Goal: Contribute content: Contribute content

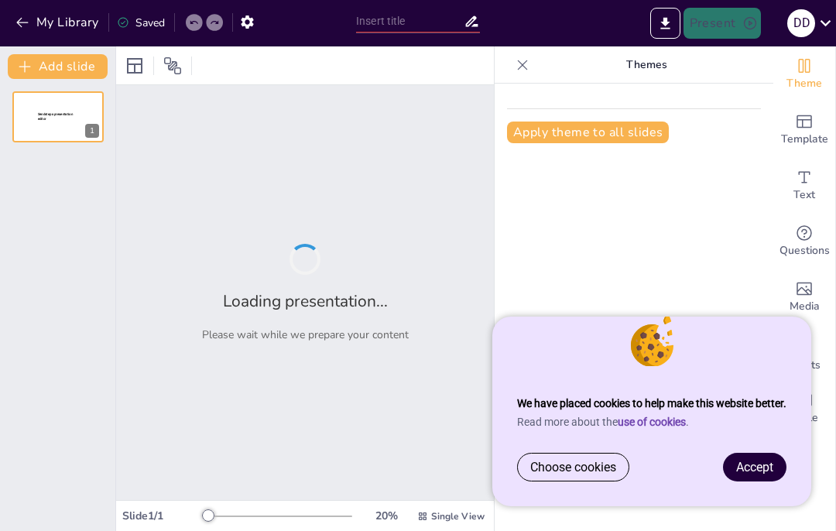
type input "De Rol van de Kölner Dom in de Duitse Cultuur"
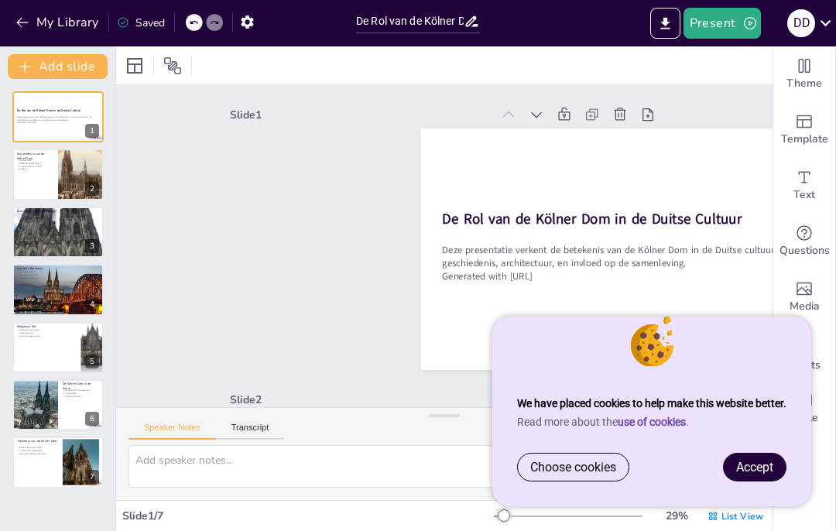
click at [768, 477] on link "Accept" at bounding box center [755, 467] width 62 height 27
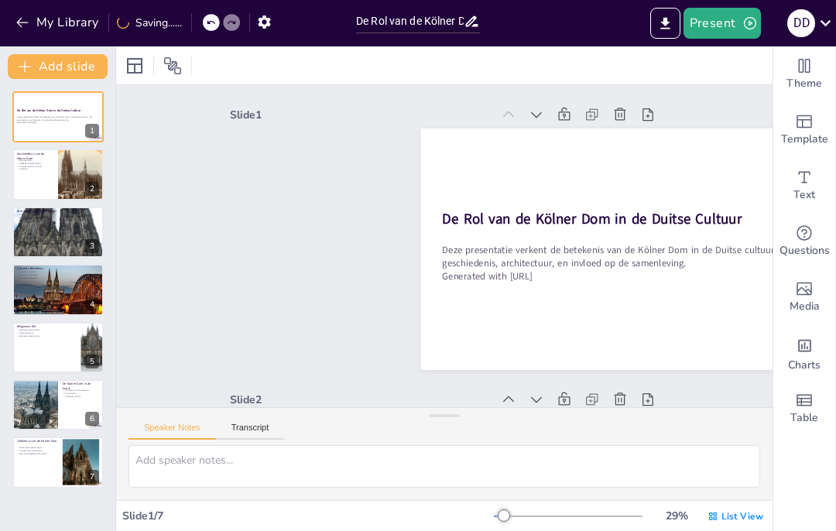
click at [80, 183] on div at bounding box center [81, 174] width 49 height 51
type textarea "De bouw van de [GEOGRAPHIC_DATA] begon in [DATE] en duurde meer dan 600 jaar, w…"
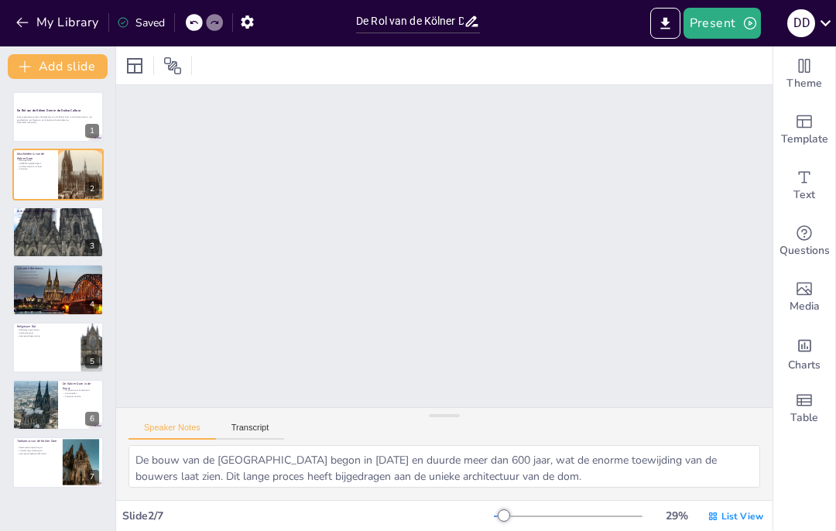
scroll to position [288, 0]
click at [61, 103] on button at bounding box center [68, 105] width 19 height 19
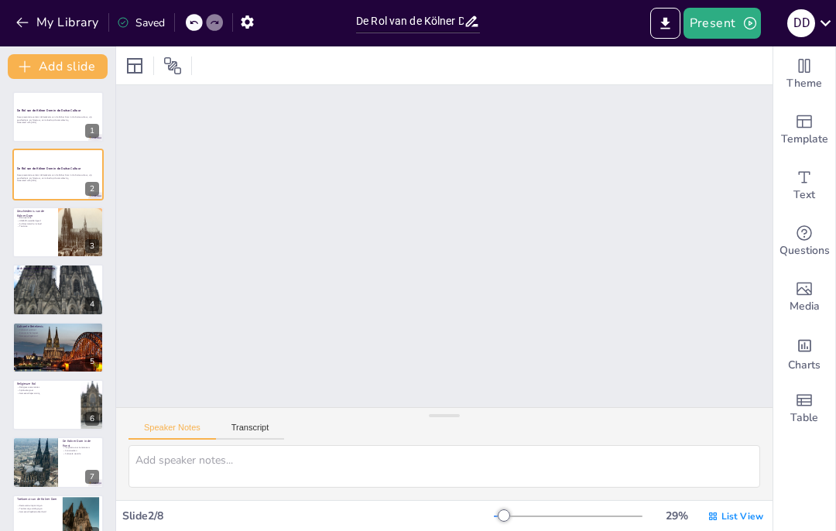
click at [40, 122] on p "Generated with [URL]" at bounding box center [58, 123] width 82 height 3
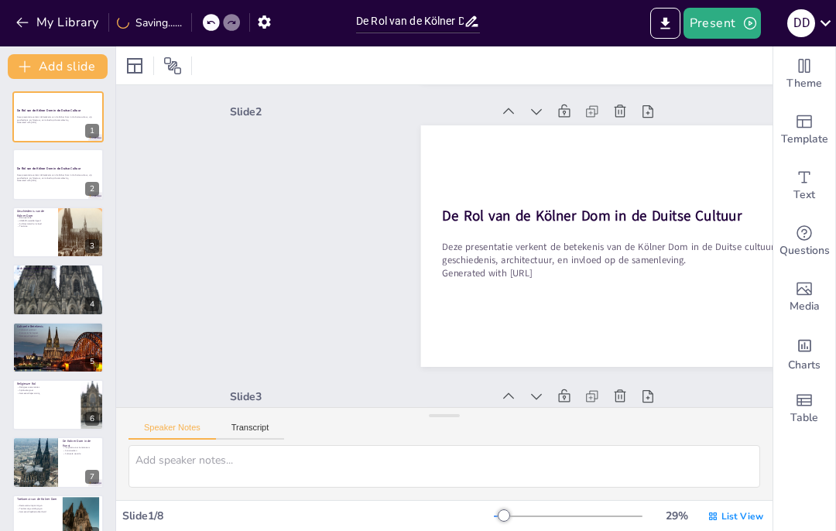
scroll to position [3, 0]
click at [31, 120] on p "Deze presentatie verkent de betekenis van de Kölner Dom in de Duitse cultuur, z…" at bounding box center [58, 118] width 82 height 5
click at [41, 181] on p "Generated with [URL]" at bounding box center [58, 180] width 82 height 3
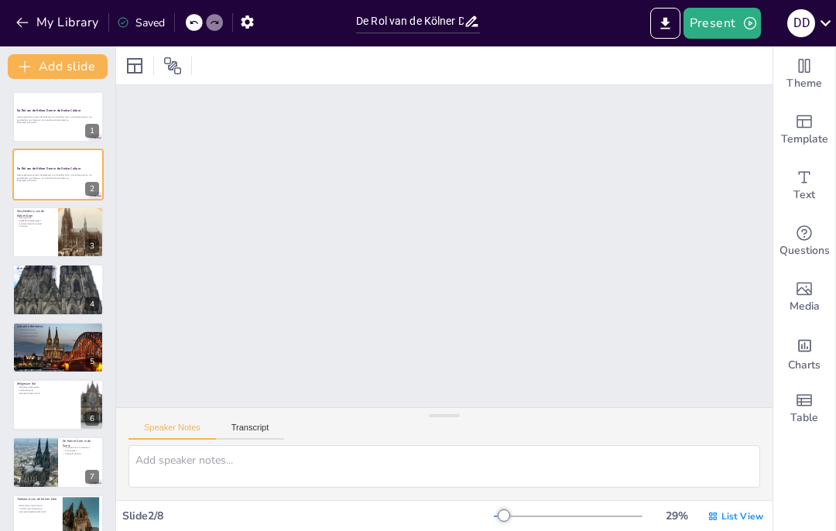
scroll to position [288, 0]
click at [91, 163] on icon at bounding box center [90, 163] width 6 height 9
type textarea "De bouw van de [GEOGRAPHIC_DATA] begon in [DATE] en duurde meer dan 600 jaar, w…"
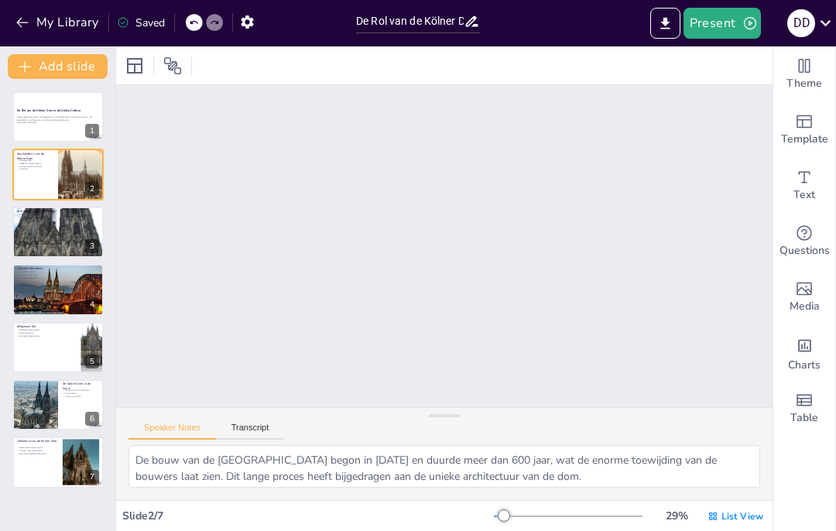
click at [27, 115] on div at bounding box center [57, 116] width 91 height 51
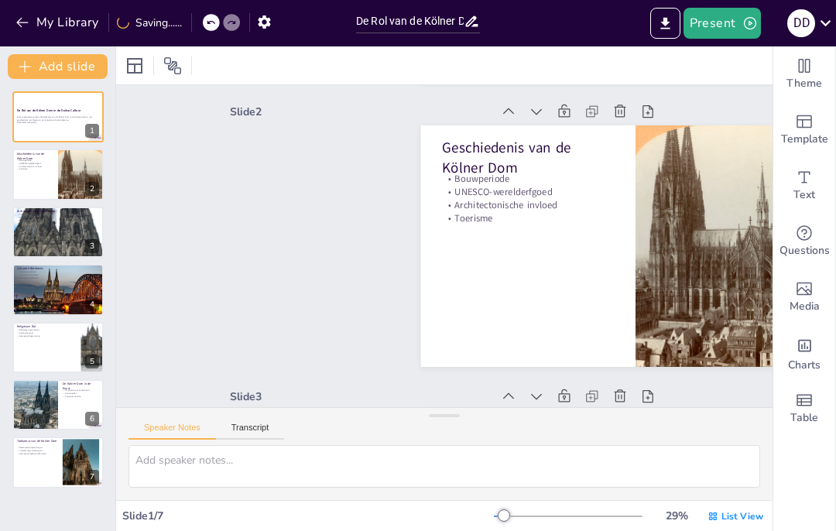
scroll to position [3, 0]
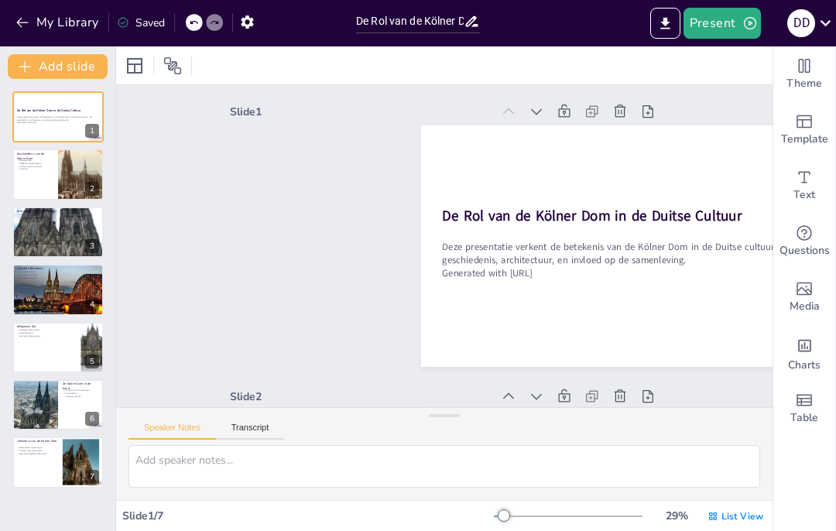
click at [34, 177] on div at bounding box center [57, 174] width 91 height 51
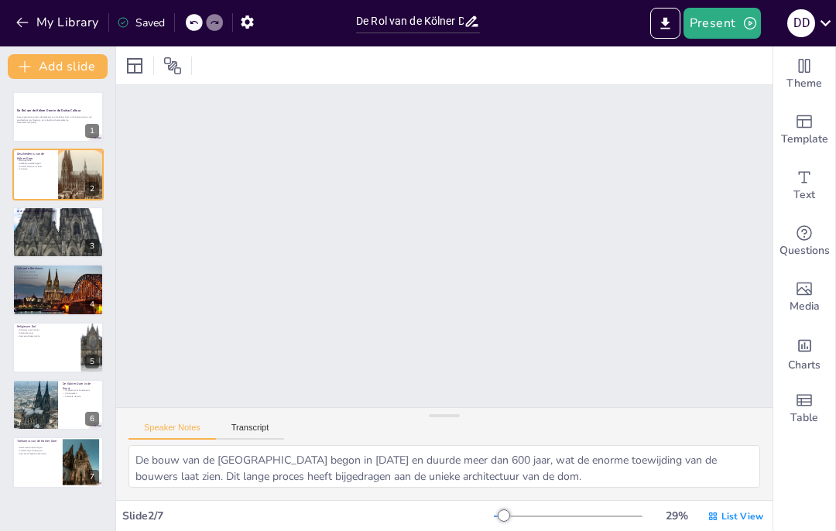
scroll to position [288, 0]
click at [41, 228] on div at bounding box center [57, 232] width 91 height 122
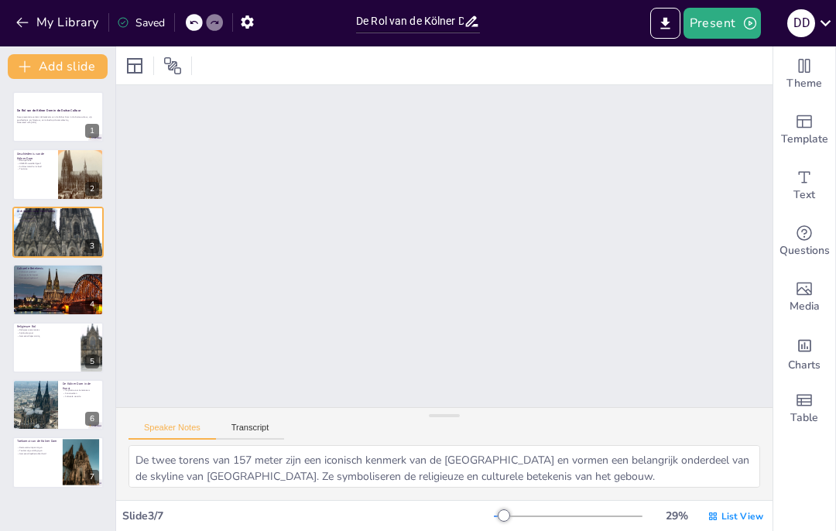
scroll to position [573, 0]
click at [37, 288] on div at bounding box center [57, 290] width 91 height 60
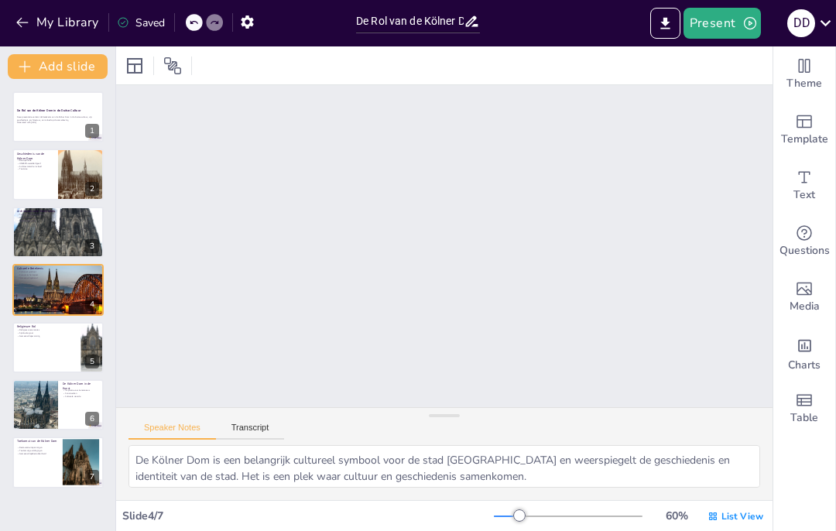
scroll to position [1616, 0]
click at [749, 520] on span "List View" at bounding box center [743, 516] width 42 height 12
click at [714, 459] on div "Single View" at bounding box center [725, 451] width 83 height 31
click at [726, 32] on button "Present" at bounding box center [722, 23] width 77 height 31
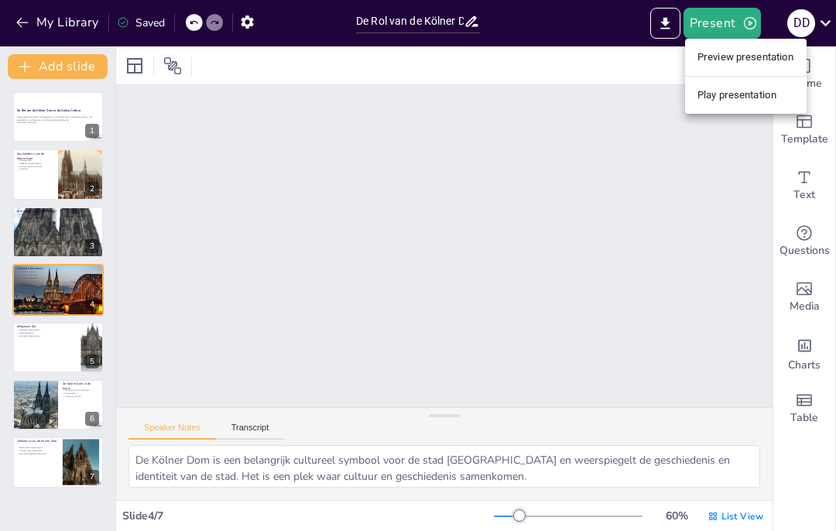
click at [759, 94] on li "Play presentation" at bounding box center [746, 95] width 122 height 25
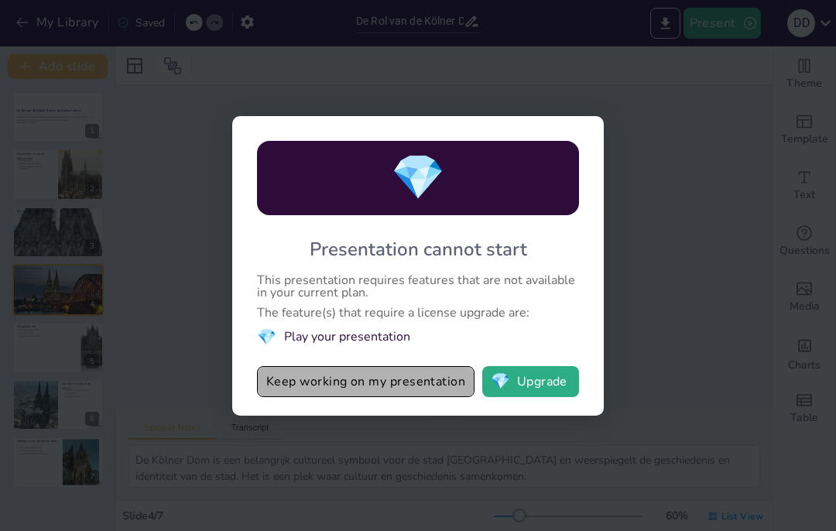
click at [337, 375] on button "Keep working on my presentation" at bounding box center [366, 381] width 218 height 31
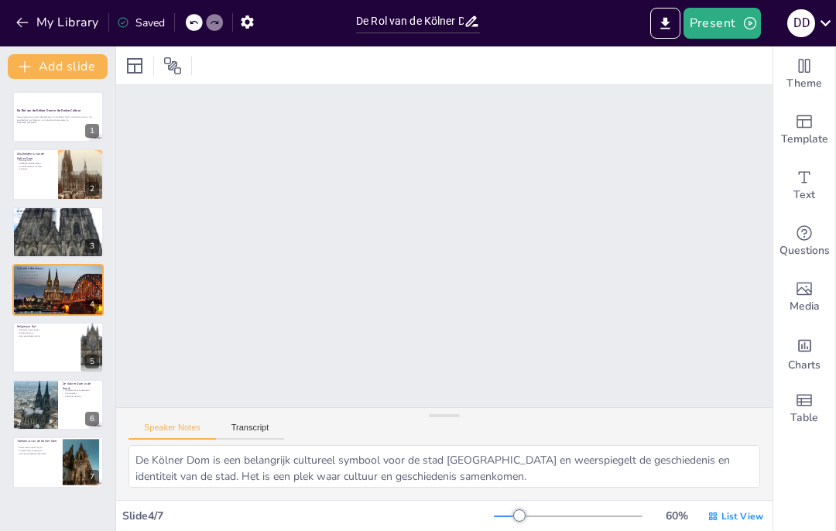
click at [50, 173] on div at bounding box center [57, 174] width 91 height 51
type textarea "De bouw van de [GEOGRAPHIC_DATA] begon in [DATE] en duurde meer dan 600 jaar, w…"
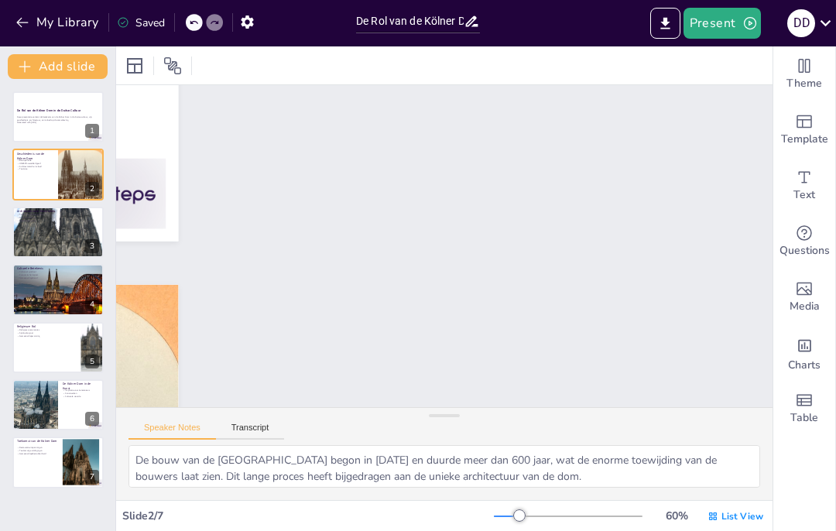
scroll to position [518, 0]
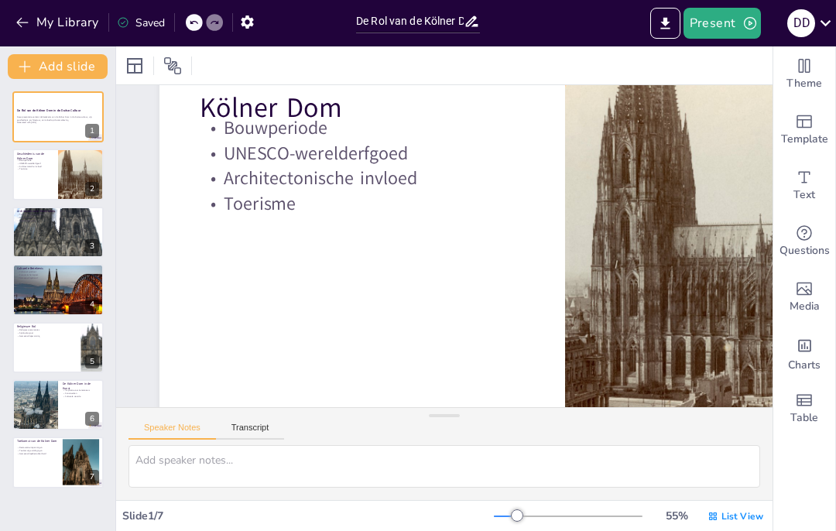
click at [53, 227] on div at bounding box center [57, 232] width 91 height 122
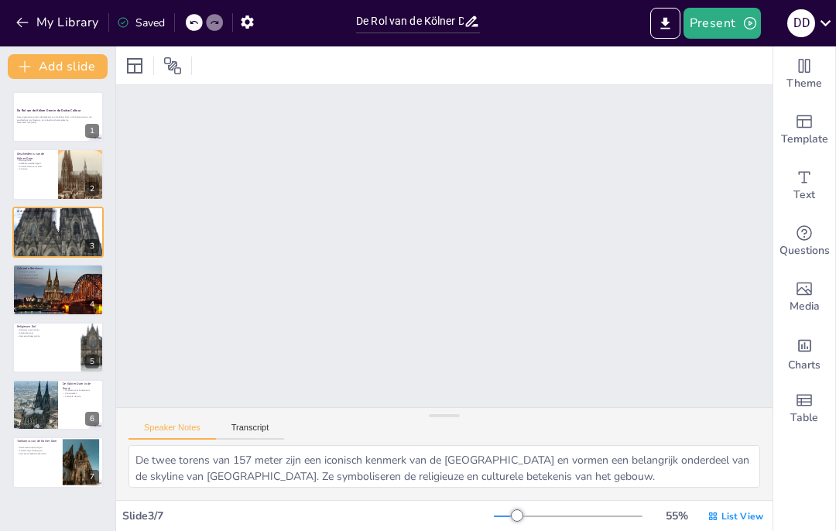
scroll to position [1028, 0]
click at [139, 62] on icon at bounding box center [134, 66] width 19 height 19
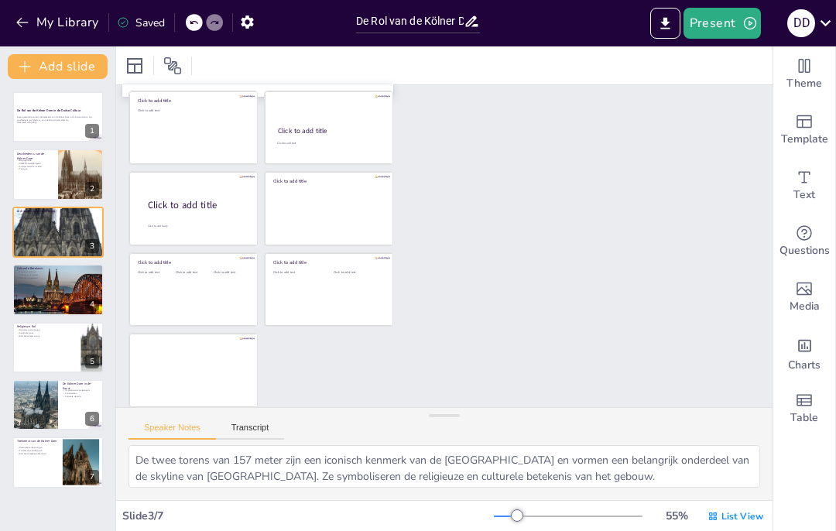
click at [169, 68] on icon at bounding box center [172, 65] width 17 height 17
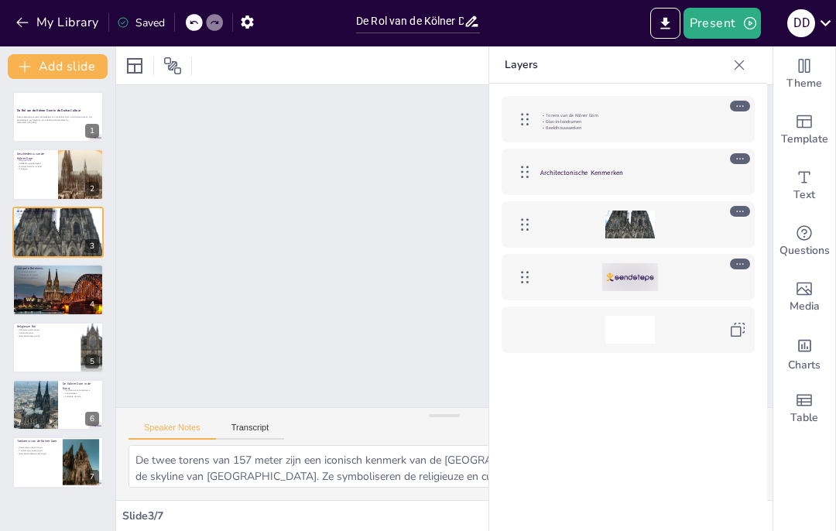
click at [735, 60] on icon at bounding box center [740, 65] width 10 height 10
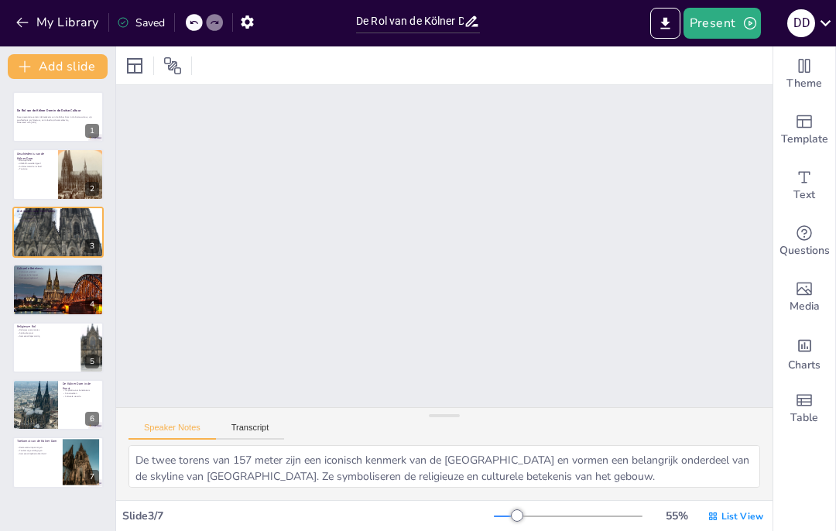
click at [40, 178] on div at bounding box center [57, 174] width 91 height 51
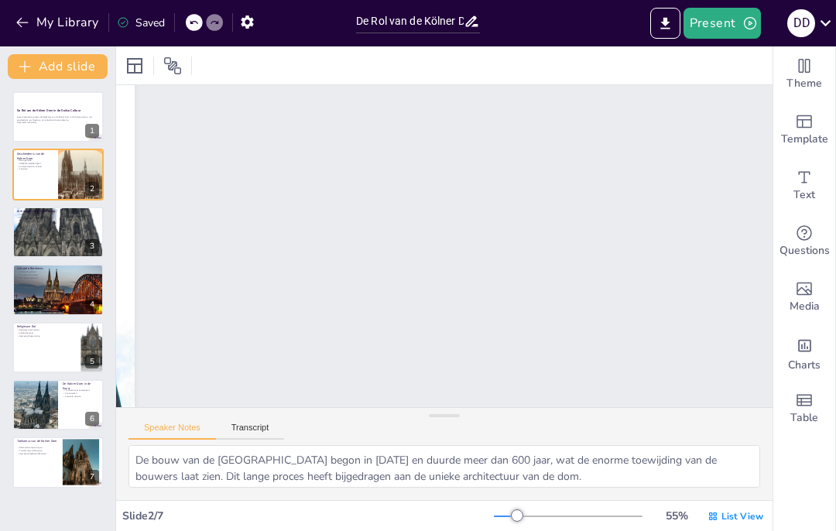
scroll to position [527, 0]
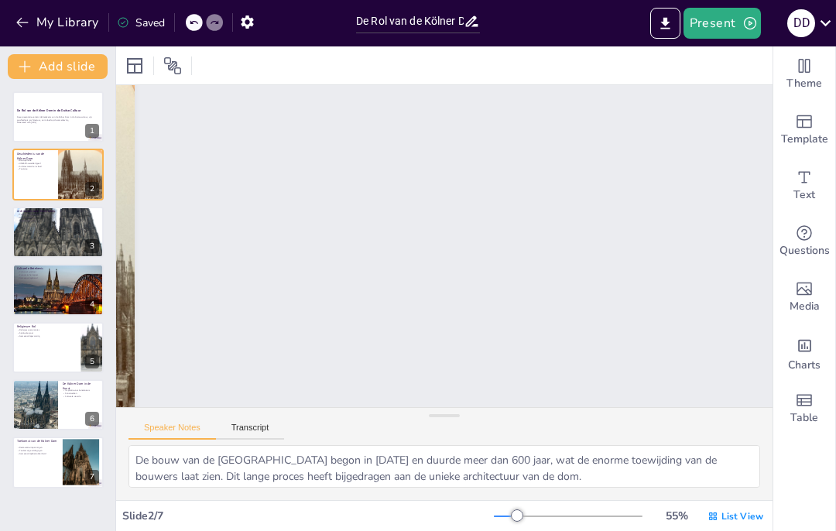
click at [59, 239] on div at bounding box center [57, 232] width 91 height 122
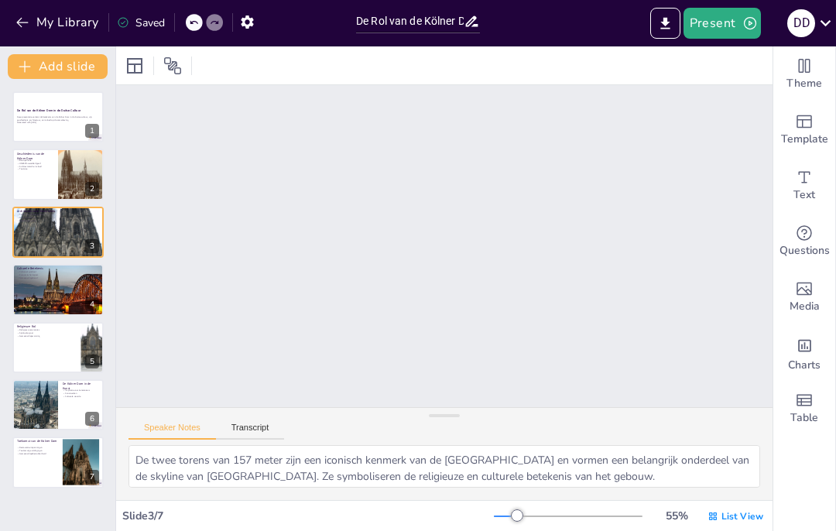
scroll to position [1028, 0]
type textarea "De [GEOGRAPHIC_DATA] is de locatie voor belangrijke religieuze ceremonies, wat …"
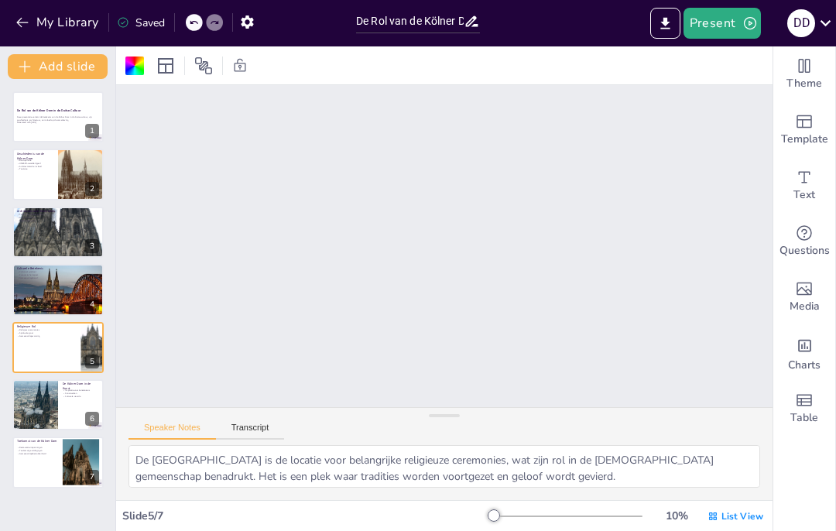
scroll to position [567, 0]
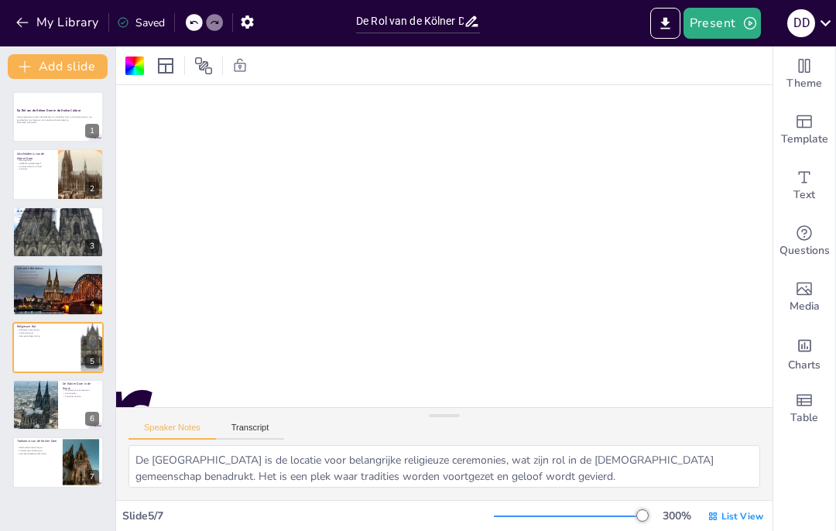
click at [620, 525] on div "300 % List View" at bounding box center [630, 516] width 273 height 25
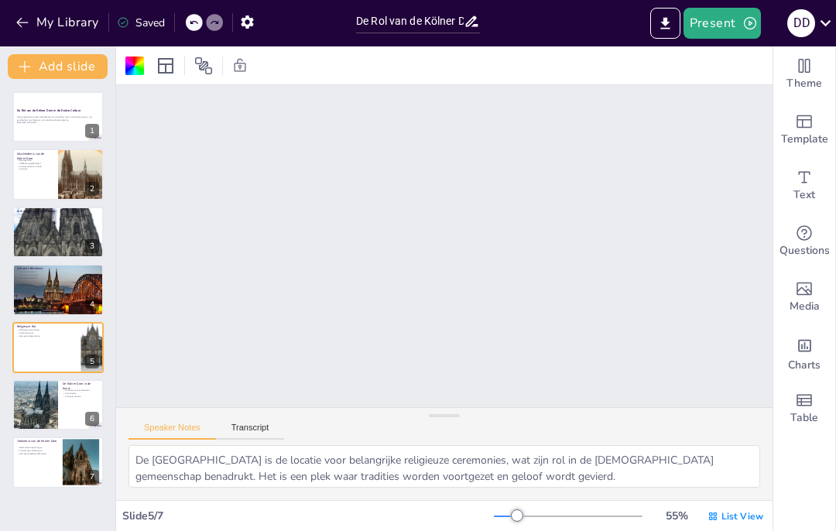
click at [237, 30] on button "button" at bounding box center [247, 22] width 29 height 28
click at [245, 15] on icon "button" at bounding box center [247, 22] width 16 height 16
click at [39, 118] on p "Deze presentatie verkent de betekenis van de Kölner Dom in de Duitse cultuur, z…" at bounding box center [58, 118] width 82 height 5
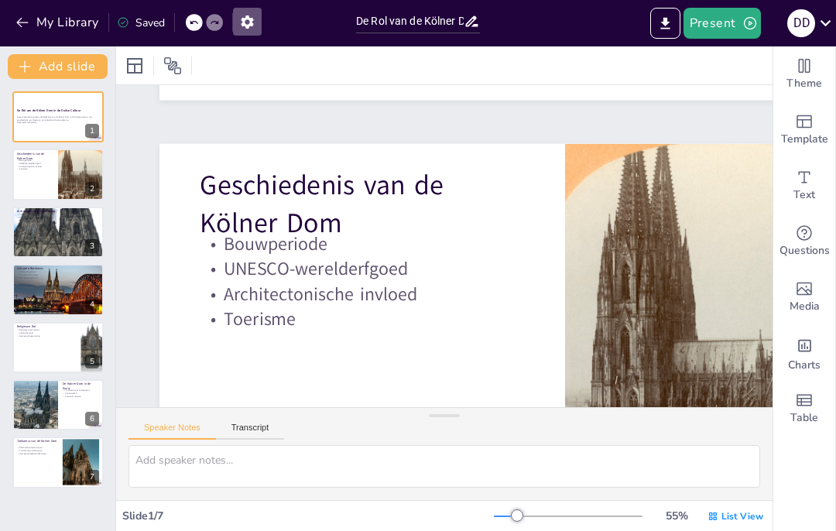
scroll to position [192, 0]
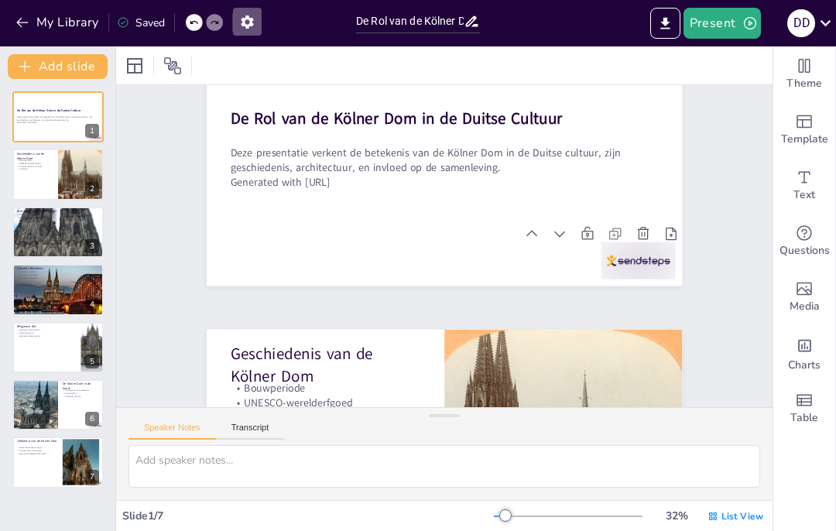
click at [528, 239] on icon at bounding box center [531, 233] width 15 height 15
type textarea "De bouw van de [GEOGRAPHIC_DATA] begon in [DATE] en duurde meer dan 600 jaar, w…"
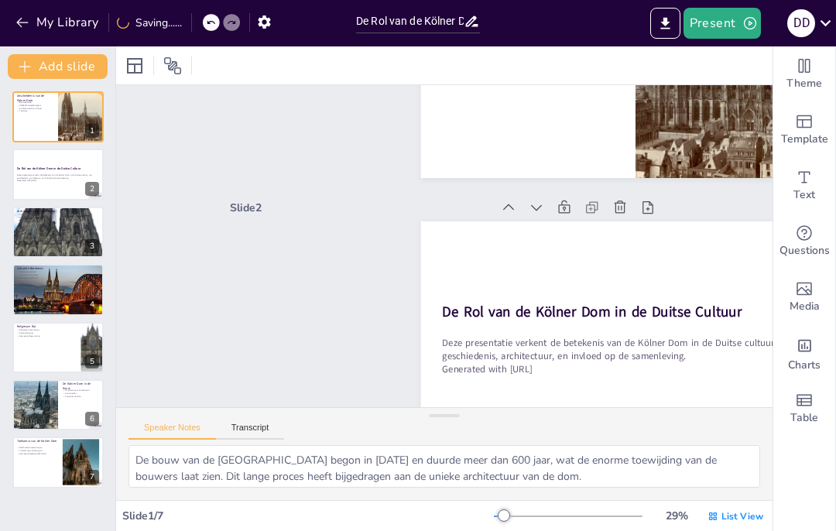
click at [534, 212] on icon at bounding box center [536, 207] width 15 height 15
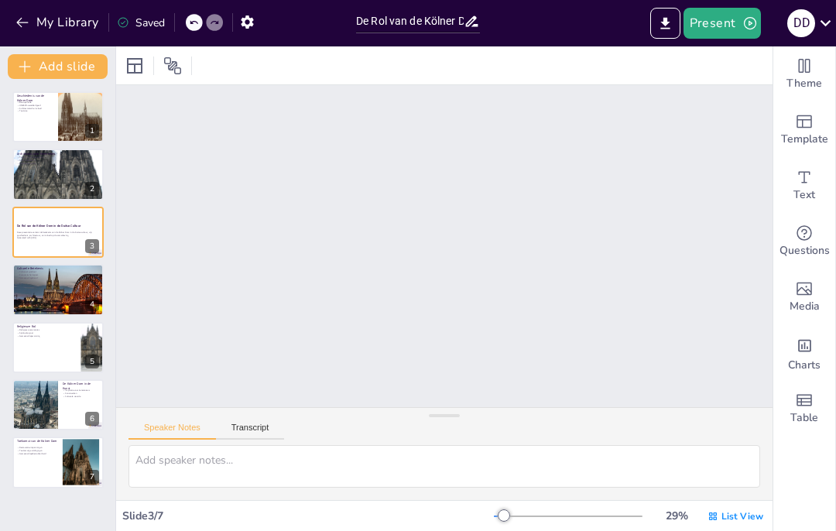
click at [62, 171] on button at bounding box center [68, 162] width 19 height 19
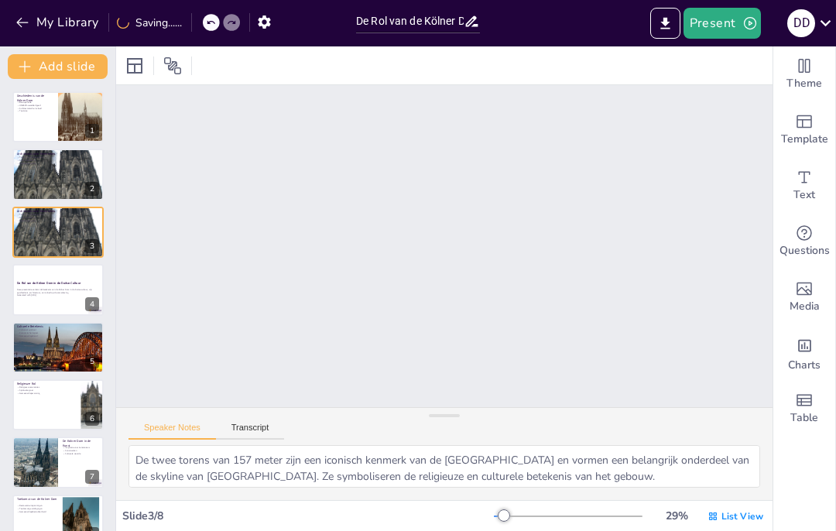
scroll to position [573, 0]
click at [45, 100] on p "Geschiedenis van de Kölner Dom" at bounding box center [35, 98] width 36 height 9
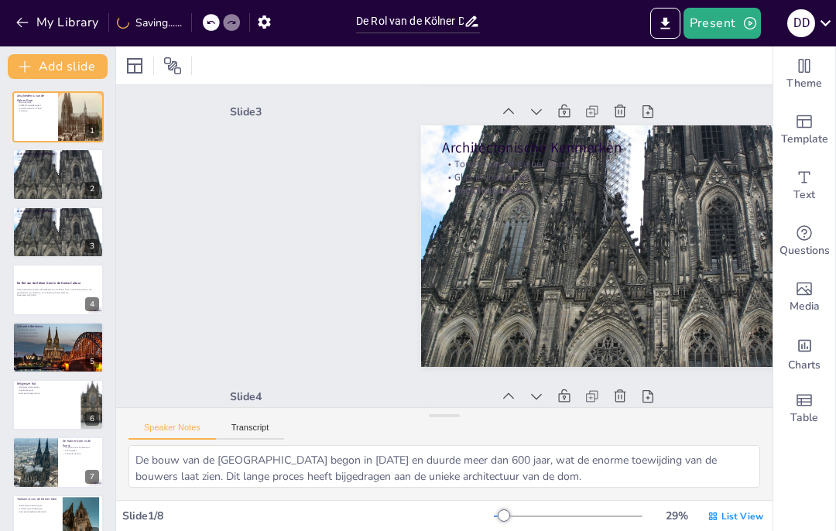
scroll to position [3, 0]
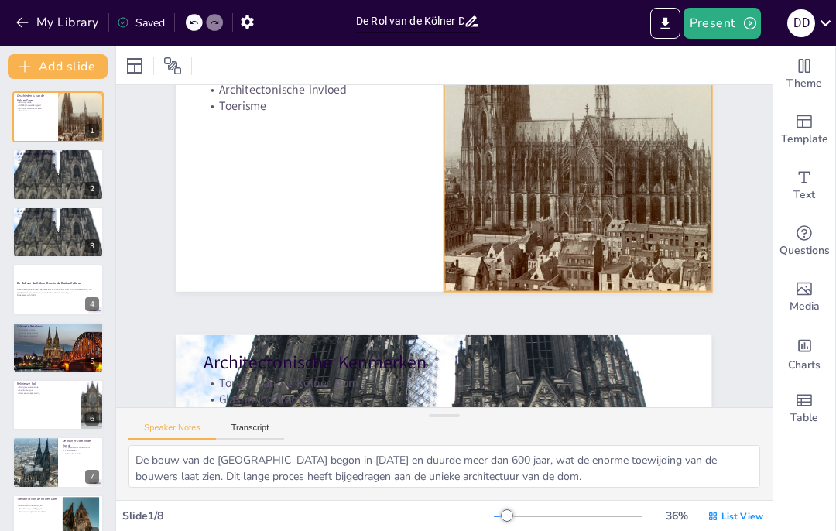
click at [451, 168] on div at bounding box center [578, 141] width 285 height 301
click at [367, 245] on div at bounding box center [477, 145] width 602 height 451
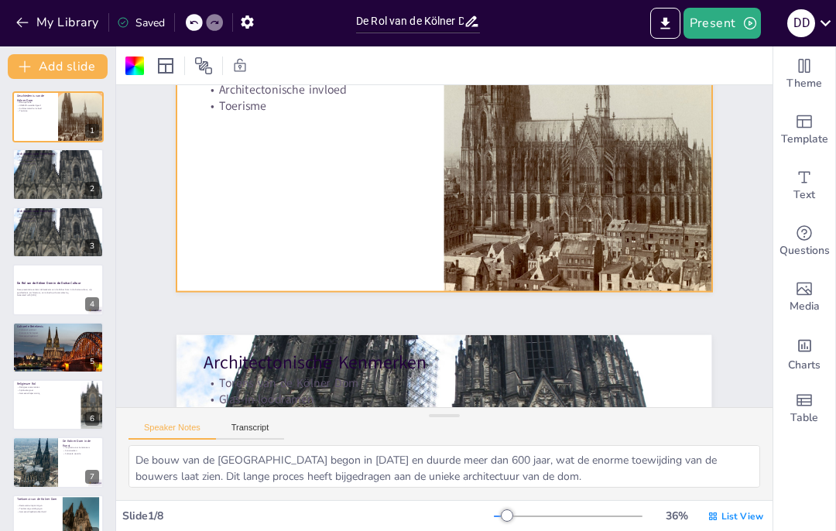
click at [376, 313] on div "Slide 1 Geschiedenis van de [GEOGRAPHIC_DATA] Bouwperiode UNESCO-werelderfgoed …" at bounding box center [444, 264] width 535 height 326
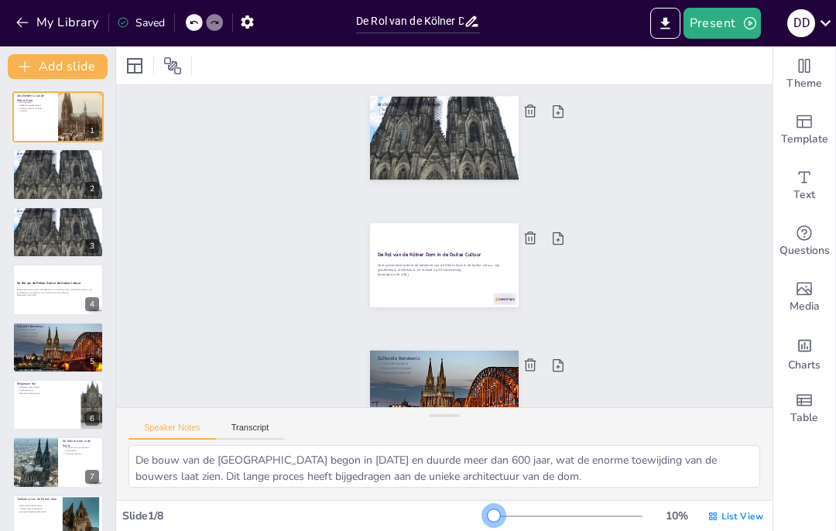
click at [518, 516] on div at bounding box center [568, 516] width 149 height 12
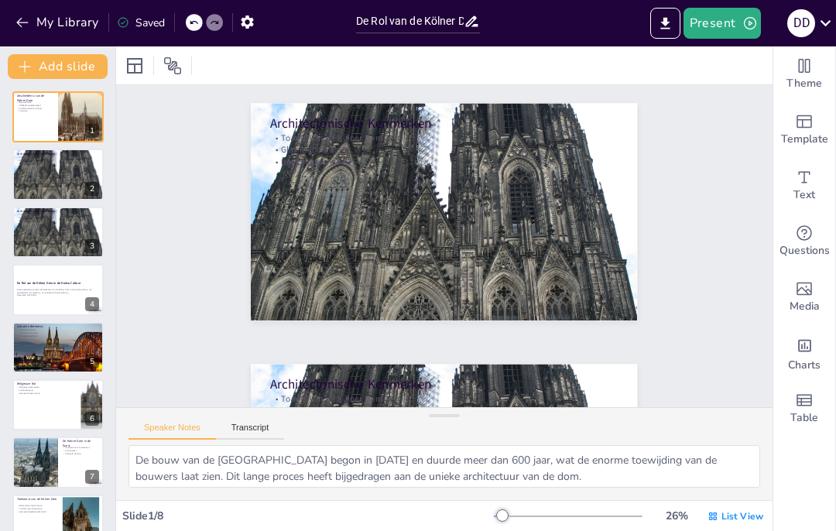
click at [40, 176] on div at bounding box center [57, 175] width 91 height 122
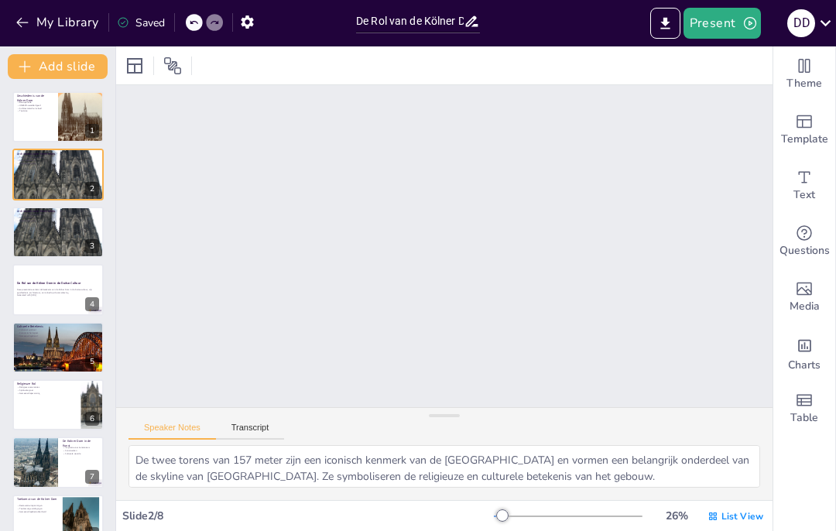
scroll to position [0, 0]
click at [91, 161] on icon at bounding box center [90, 163] width 6 height 9
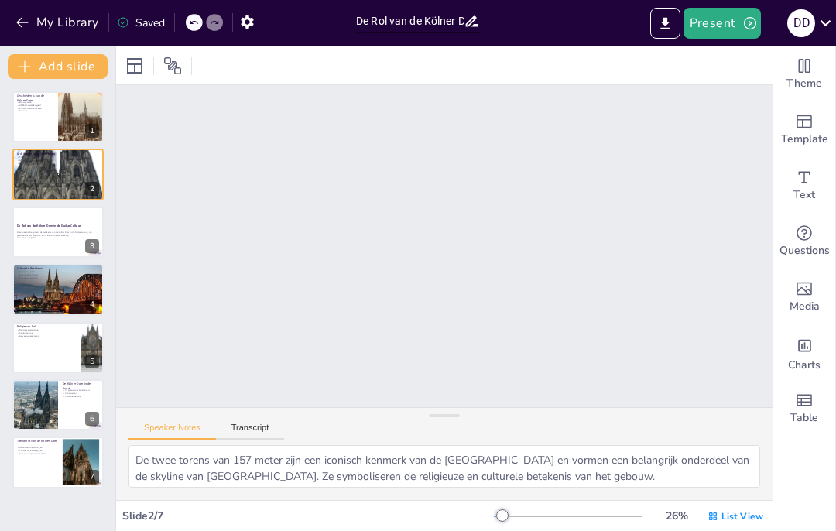
click at [51, 112] on p "Toerisme" at bounding box center [35, 111] width 36 height 3
type textarea "De bouw van de [GEOGRAPHIC_DATA] begon in [DATE] en duurde meer dan 600 jaar, w…"
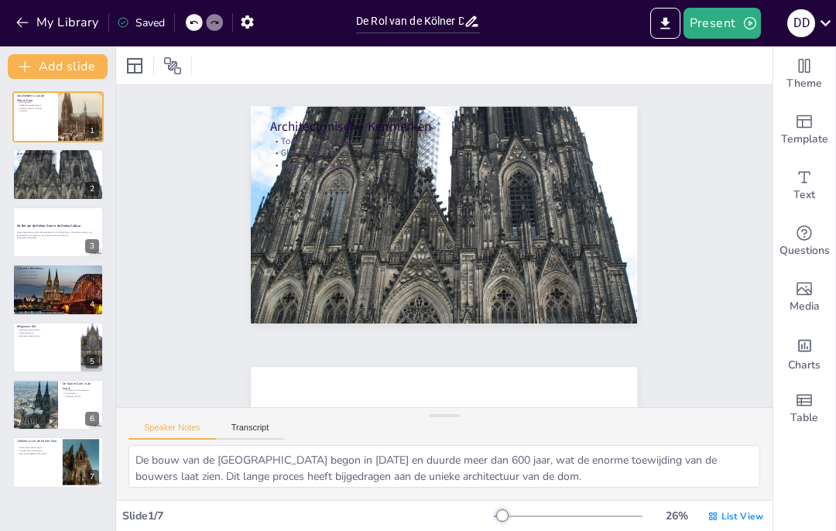
click at [50, 235] on p "Deze presentatie verkent de betekenis van de Kölner Dom in de Duitse cultuur, z…" at bounding box center [58, 233] width 82 height 5
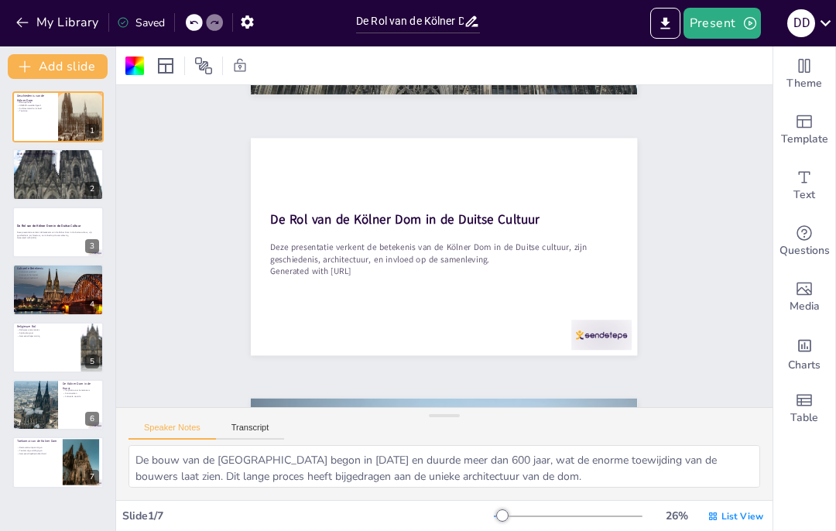
click at [39, 166] on div at bounding box center [57, 175] width 91 height 122
type textarea "De twee torens van 157 meter zijn een iconisch kenmerk van de [GEOGRAPHIC_DATA]…"
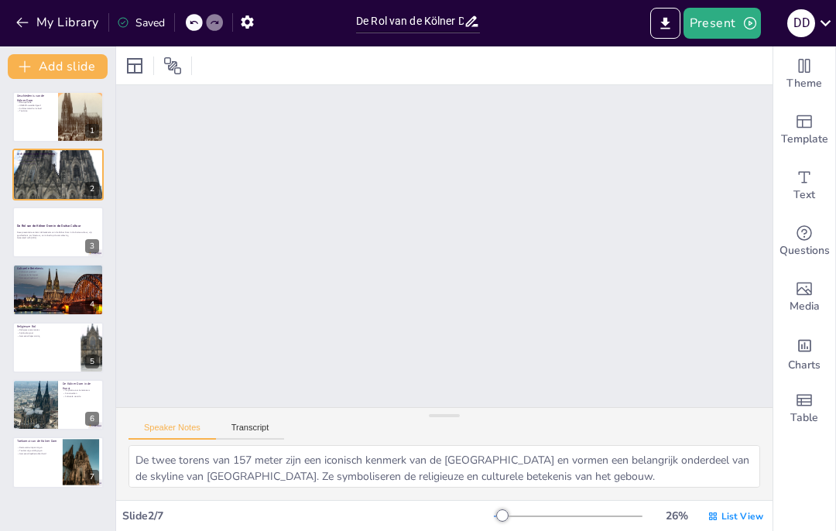
scroll to position [0, 0]
